Goal: Task Accomplishment & Management: Manage account settings

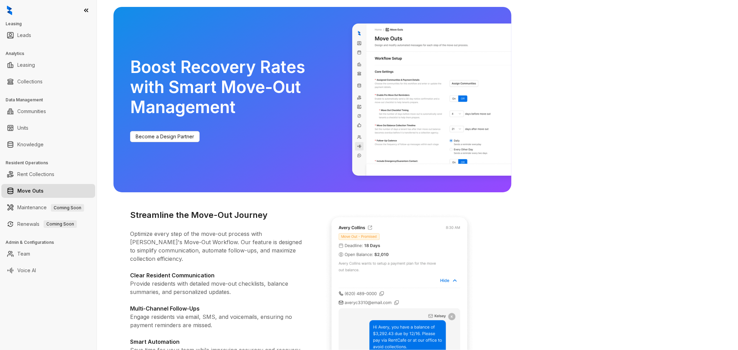
click at [9, 7] on img at bounding box center [9, 11] width 5 height 10
click at [23, 62] on link "Leasing" at bounding box center [26, 65] width 18 height 14
select select "******"
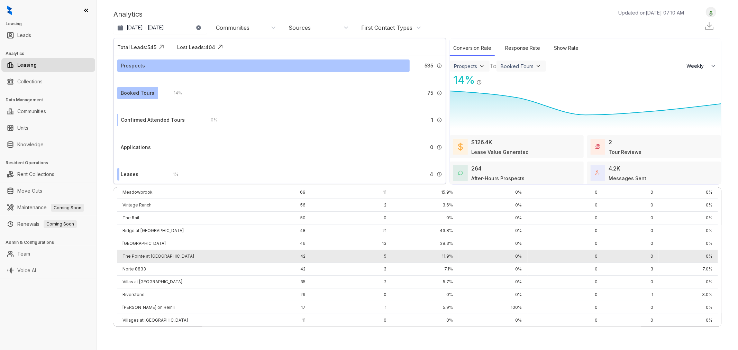
scroll to position [56, 0]
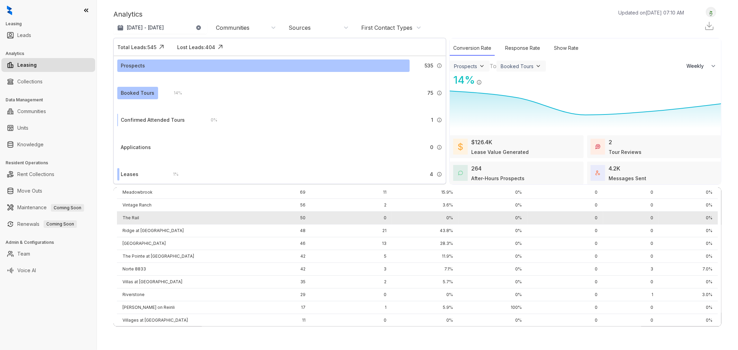
click at [147, 213] on td "The Rail" at bounding box center [180, 218] width 127 height 13
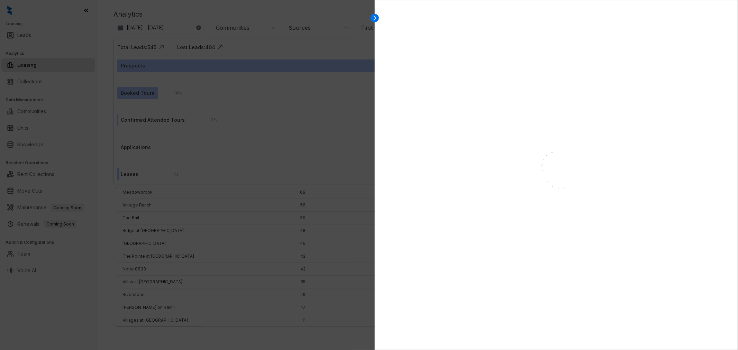
select select "******"
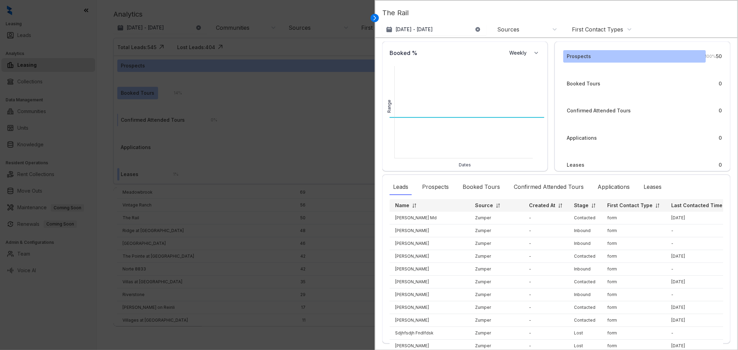
click at [594, 82] on div "Booked Tours" at bounding box center [584, 84] width 34 height 8
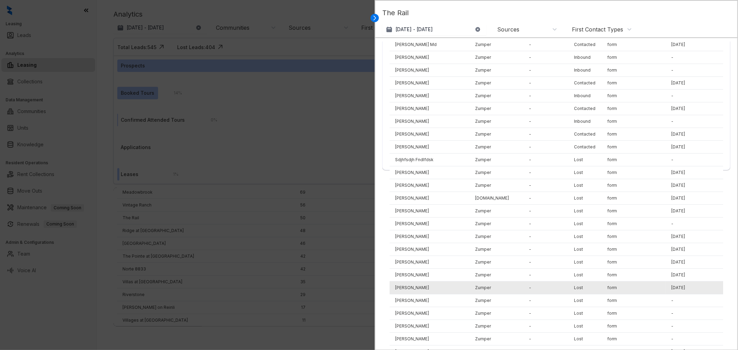
scroll to position [0, 0]
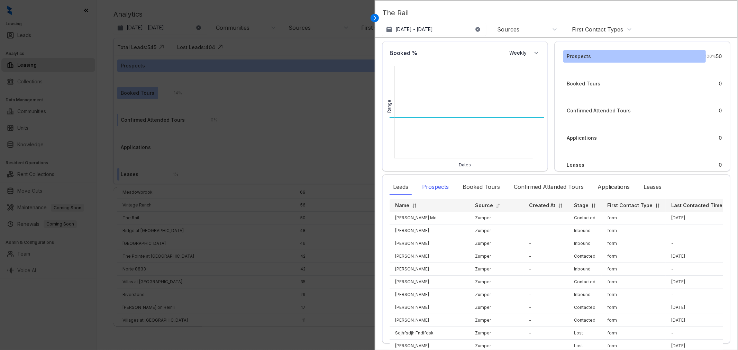
click at [441, 187] on div "Prospects" at bounding box center [436, 187] width 34 height 16
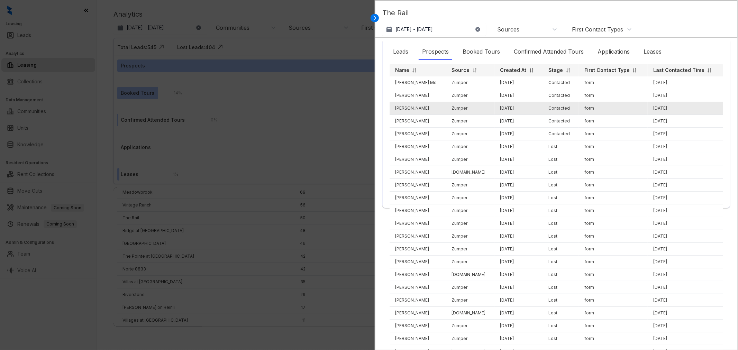
scroll to position [147, 0]
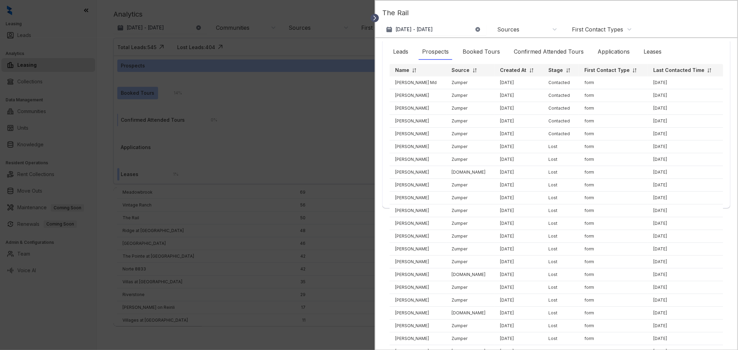
click at [376, 16] on icon at bounding box center [374, 18] width 7 height 7
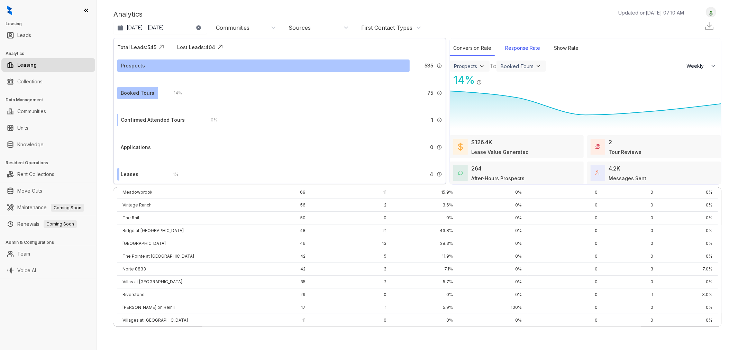
click at [524, 48] on div "Response Rate" at bounding box center [523, 48] width 42 height 15
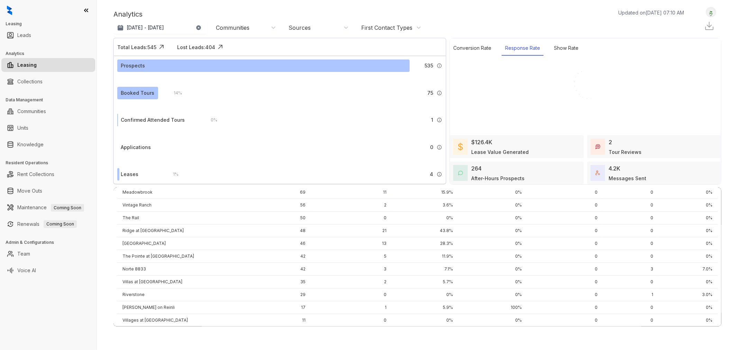
select select "******"
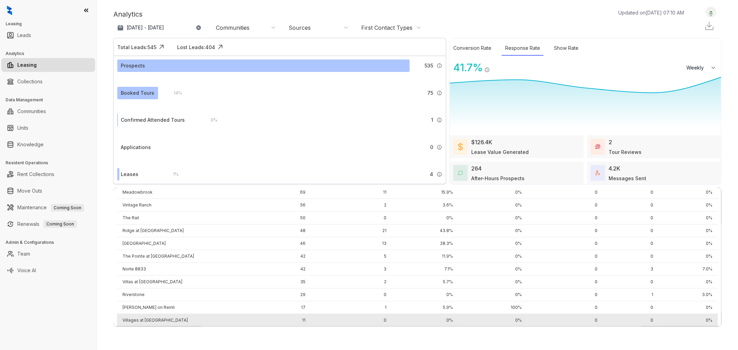
click at [164, 315] on td "Villages at Fiskville" at bounding box center [180, 320] width 127 height 13
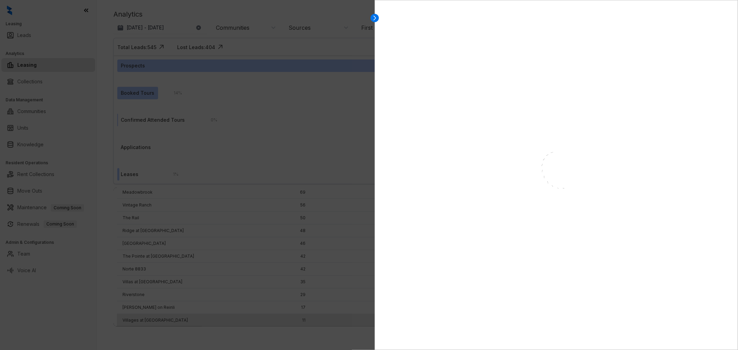
select select "******"
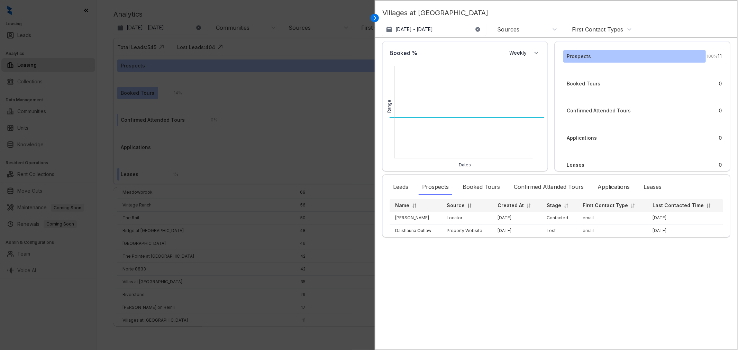
click at [513, 29] on div "Sources" at bounding box center [508, 30] width 22 height 8
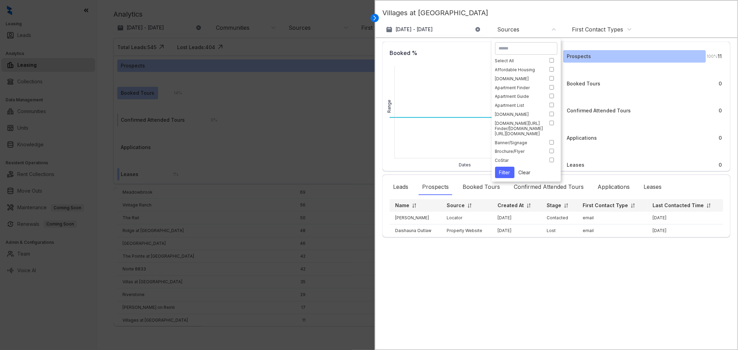
click at [567, 16] on p "Villages at Fiskville" at bounding box center [556, 16] width 348 height 16
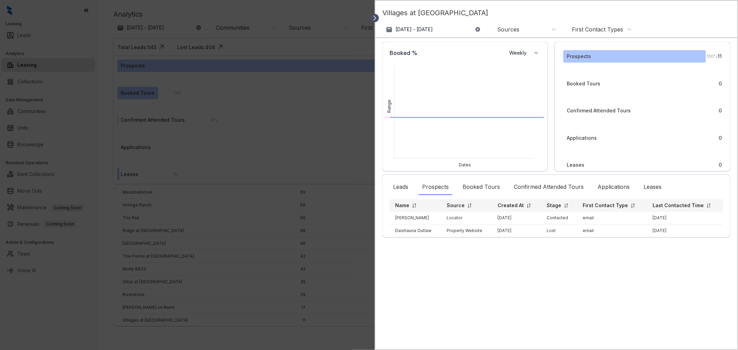
click at [374, 18] on icon at bounding box center [374, 18] width 7 height 7
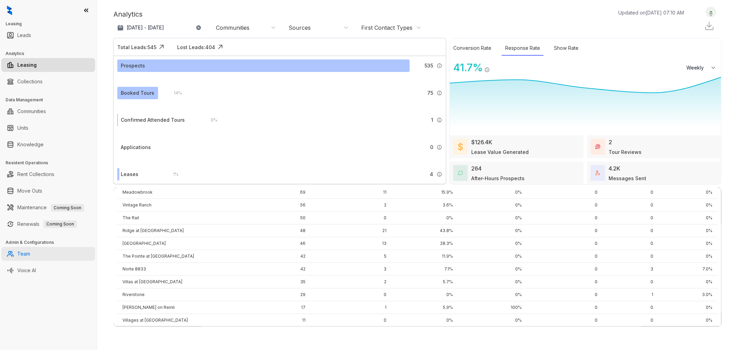
click at [30, 256] on link "Team" at bounding box center [23, 254] width 13 height 14
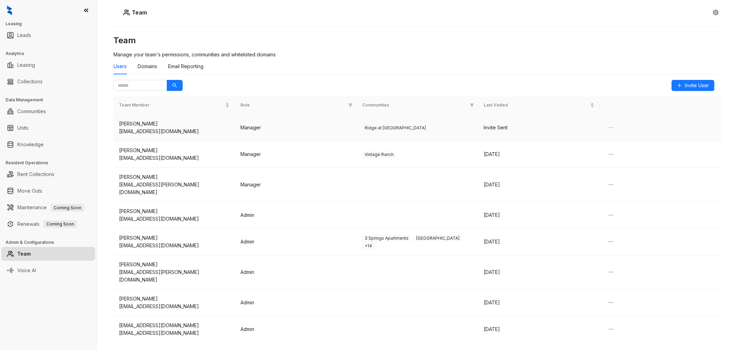
click at [611, 127] on icon "ellipsis" at bounding box center [611, 128] width 6 height 6
click at [617, 137] on li "Delete" at bounding box center [619, 141] width 24 height 11
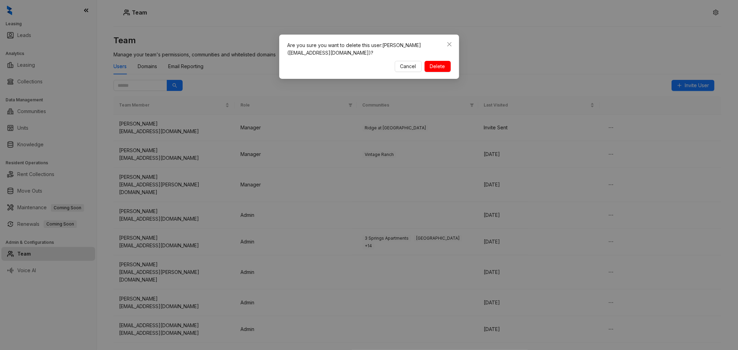
click at [439, 65] on span "Delete" at bounding box center [437, 67] width 15 height 8
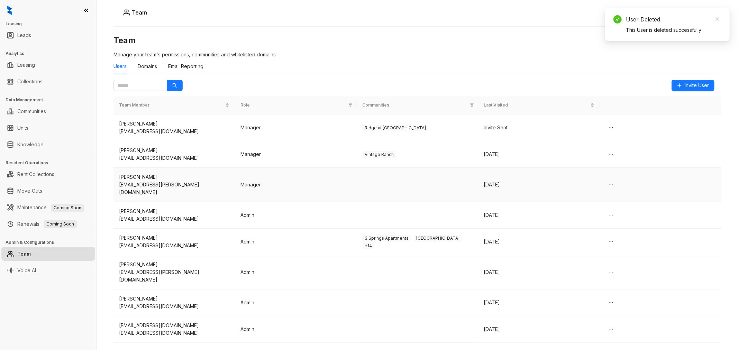
click at [610, 182] on icon "ellipsis" at bounding box center [611, 185] width 6 height 6
click at [624, 196] on span "Delete" at bounding box center [618, 195] width 15 height 8
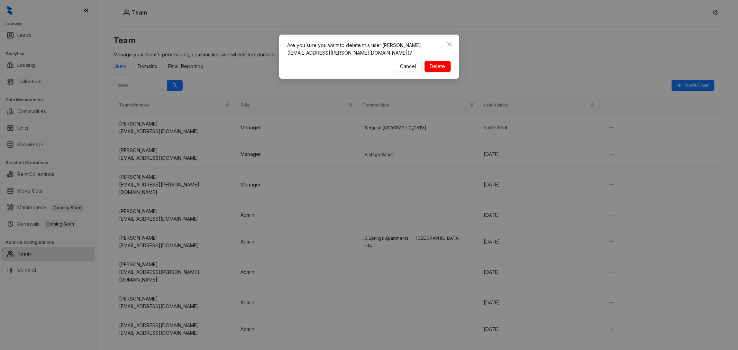
click at [439, 67] on span "Delete" at bounding box center [437, 67] width 15 height 8
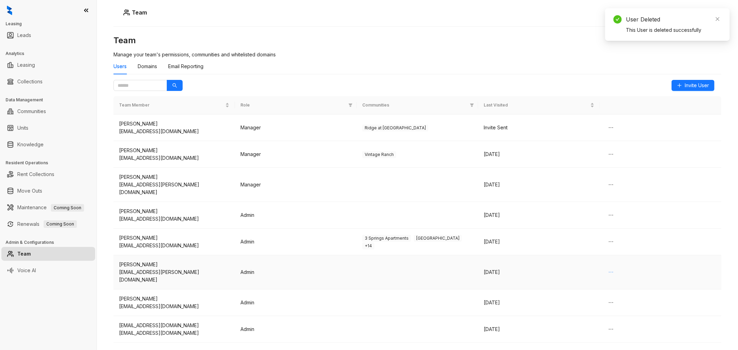
click at [612, 272] on icon "ellipsis" at bounding box center [611, 272] width 4 height 1
click at [612, 275] on span "Delete" at bounding box center [618, 275] width 15 height 8
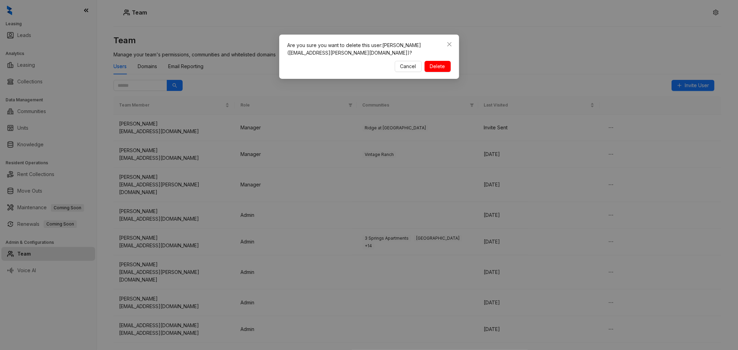
click at [440, 64] on span "Delete" at bounding box center [437, 67] width 15 height 8
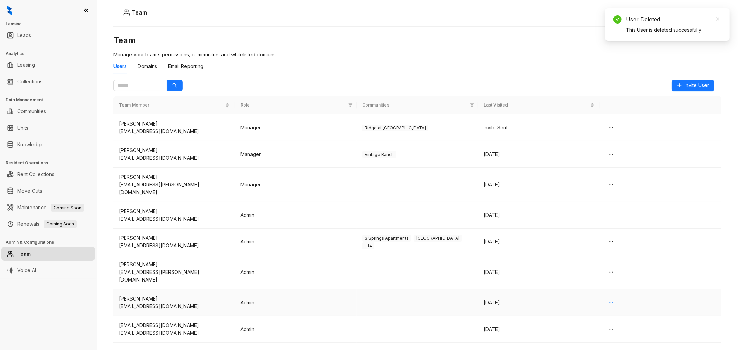
click at [611, 300] on icon "ellipsis" at bounding box center [611, 303] width 6 height 6
click at [619, 301] on span "Delete" at bounding box center [618, 302] width 15 height 8
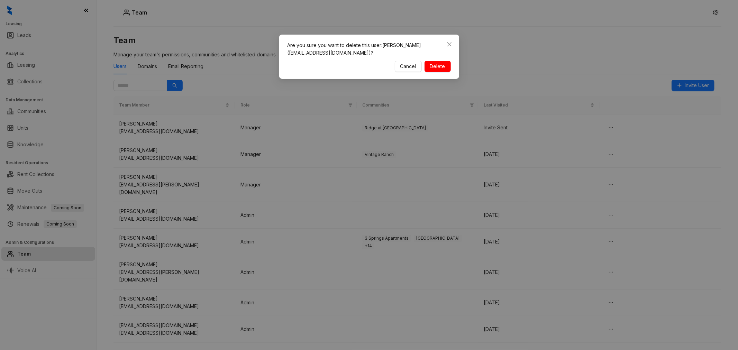
click at [435, 63] on span "Delete" at bounding box center [437, 67] width 15 height 8
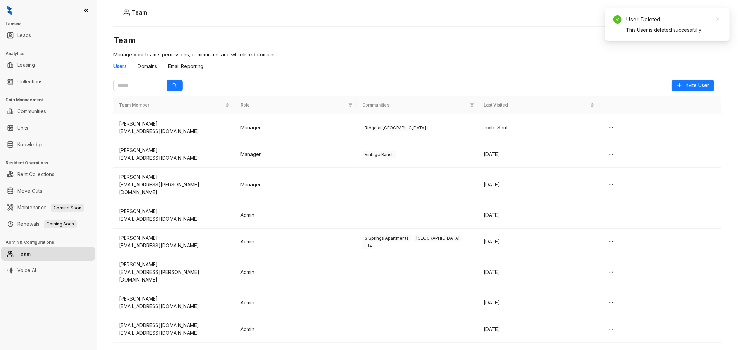
click at [123, 68] on div "Users" at bounding box center [119, 67] width 13 height 8
click at [31, 256] on link "Team" at bounding box center [23, 254] width 13 height 14
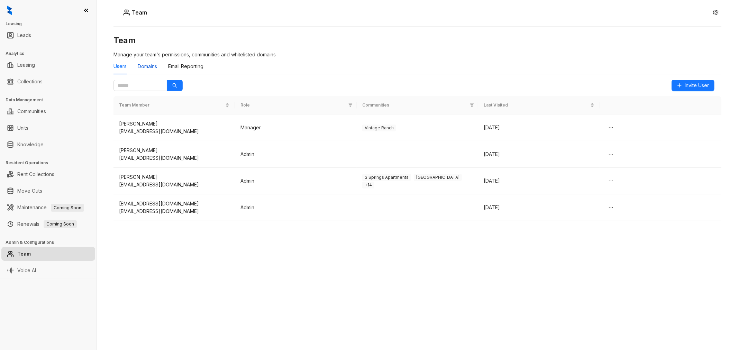
click at [147, 67] on div "Domains" at bounding box center [147, 67] width 19 height 8
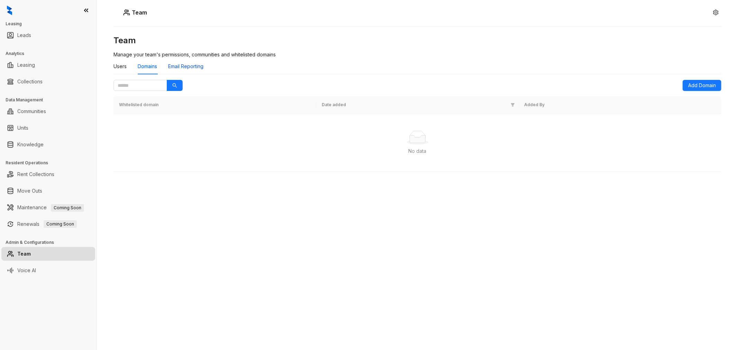
click at [179, 67] on div "Email Reporting" at bounding box center [185, 67] width 35 height 8
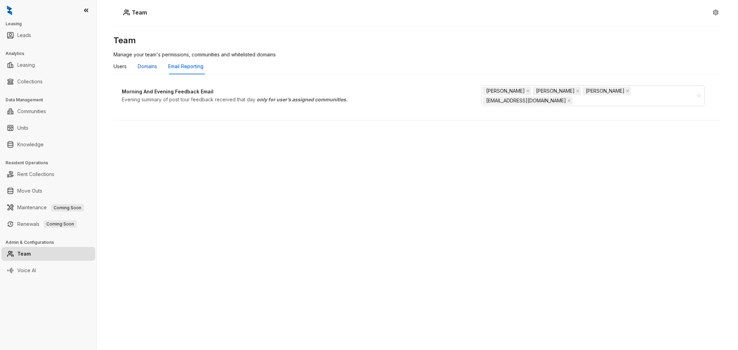
click at [154, 67] on div "Domains" at bounding box center [147, 67] width 19 height 8
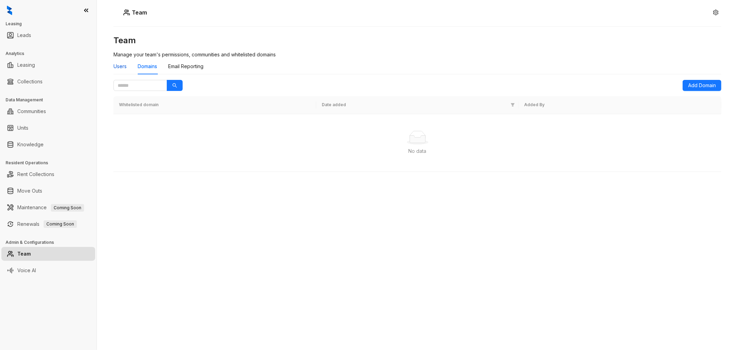
click at [119, 65] on div "Users" at bounding box center [119, 67] width 13 height 8
